Goal: Information Seeking & Learning: Learn about a topic

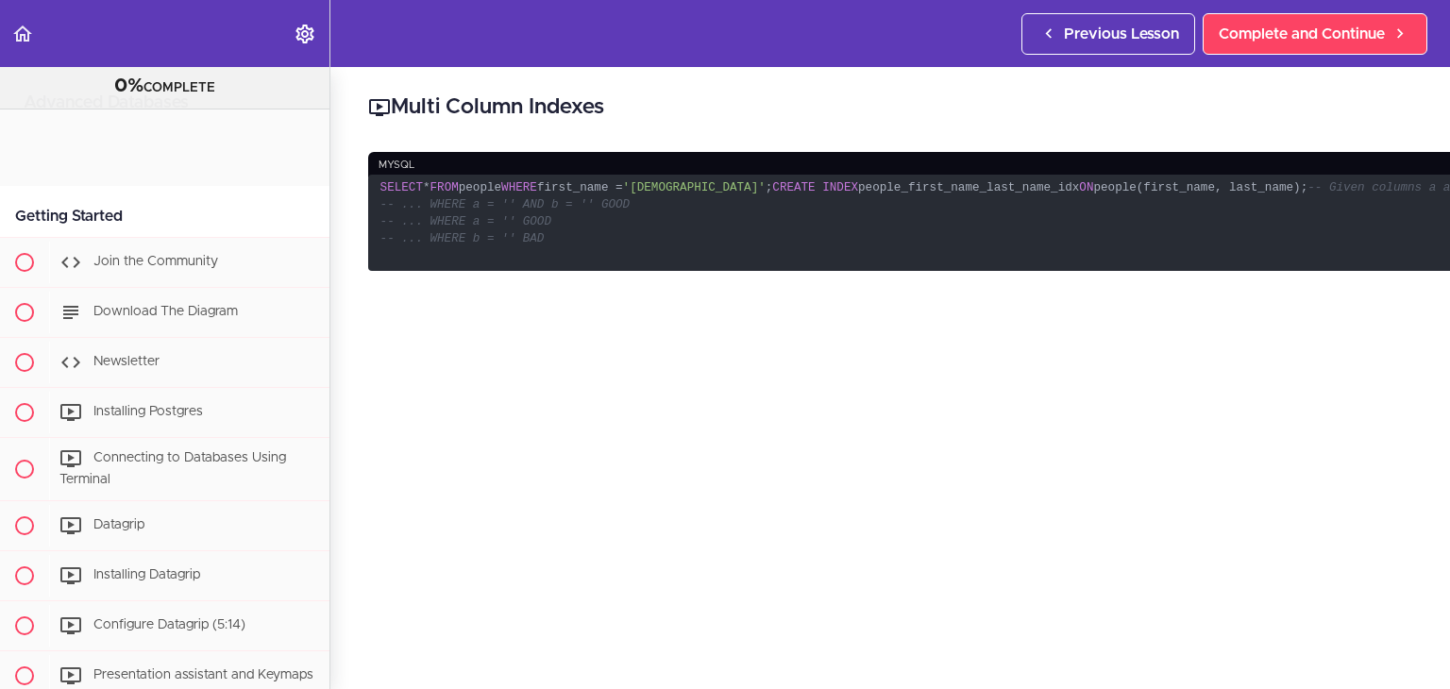
scroll to position [1469, 0]
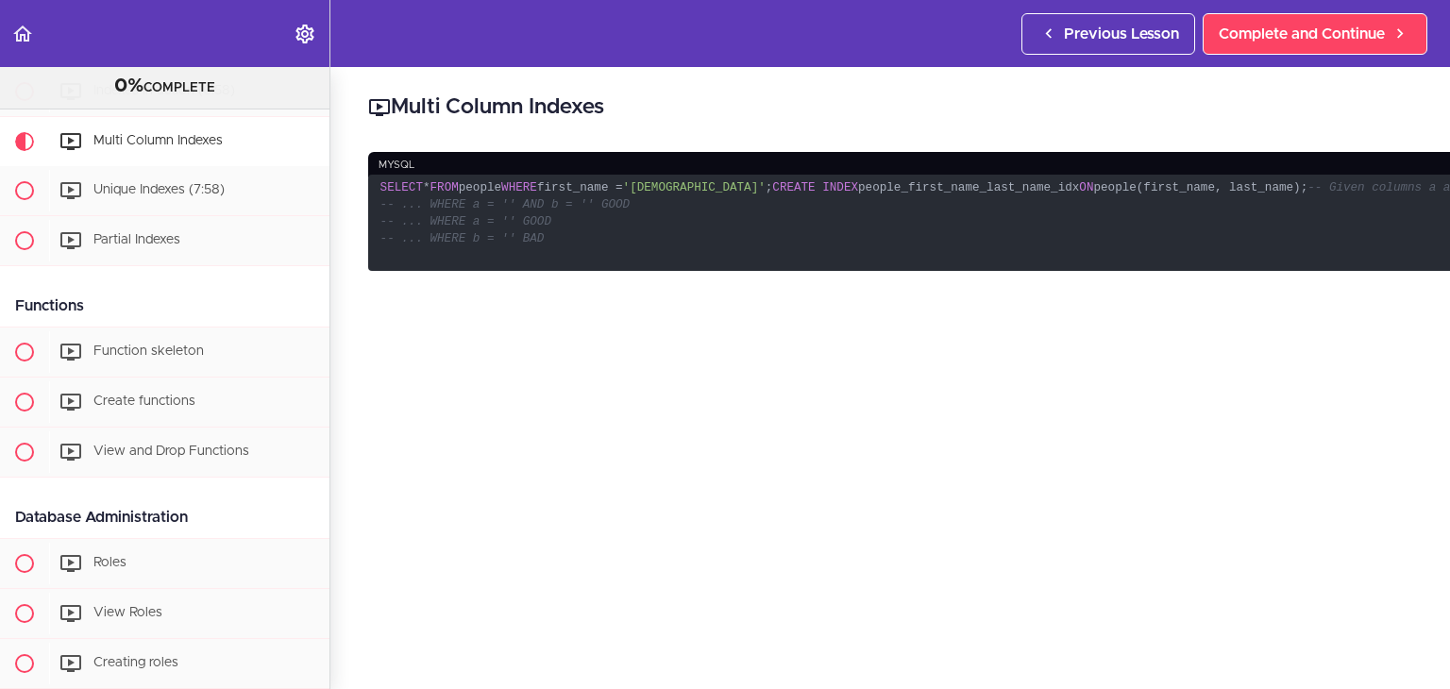
click at [567, 110] on h2 "Multi Column Indexes" at bounding box center [929, 108] width 1123 height 32
click at [684, 94] on h2 "Multi Column Indexes" at bounding box center [929, 108] width 1123 height 32
drag, startPoint x: 400, startPoint y: 102, endPoint x: 671, endPoint y: 76, distance: 272.2
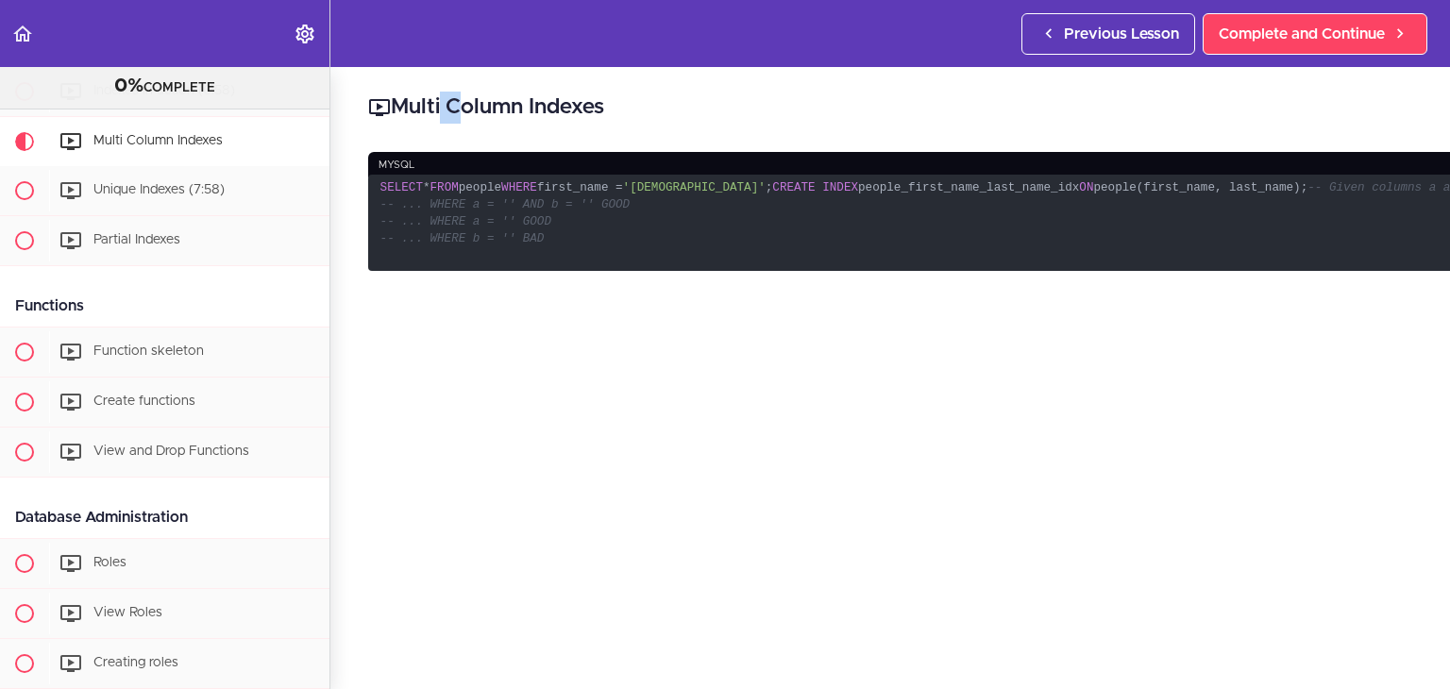
click at [671, 76] on div "Multi Column Indexes mysql SELECT * FROM people WHERE first_name = '[PERSON_NAM…" at bounding box center [929, 378] width 1198 height 622
click at [645, 117] on h2 "Multi Column Indexes" at bounding box center [929, 108] width 1123 height 32
drag, startPoint x: 623, startPoint y: 109, endPoint x: 472, endPoint y: 104, distance: 151.1
click at [472, 104] on h2 "Multi Column Indexes" at bounding box center [929, 108] width 1123 height 32
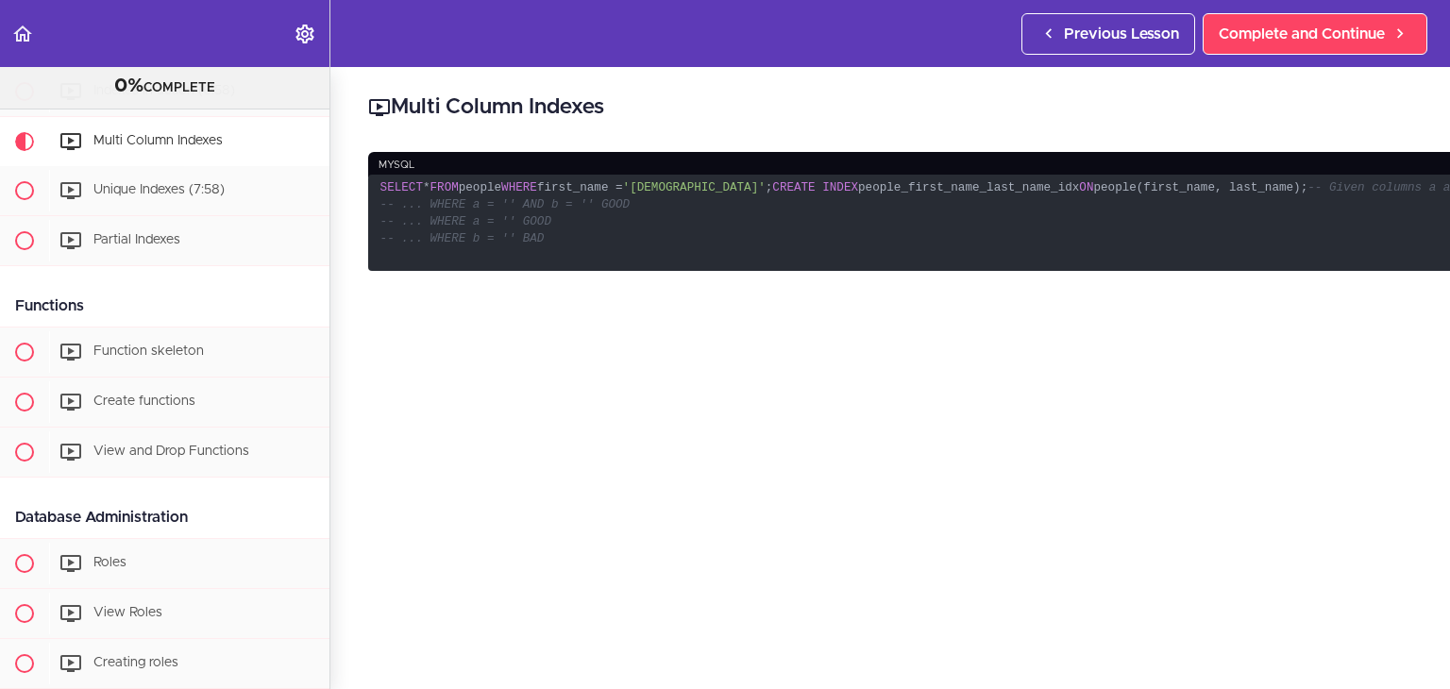
drag, startPoint x: 408, startPoint y: 110, endPoint x: 613, endPoint y: 111, distance: 204.9
click at [613, 111] on h2 "Multi Column Indexes" at bounding box center [929, 108] width 1123 height 32
click at [556, 104] on h2 "Multi Column Indexes" at bounding box center [929, 108] width 1123 height 32
